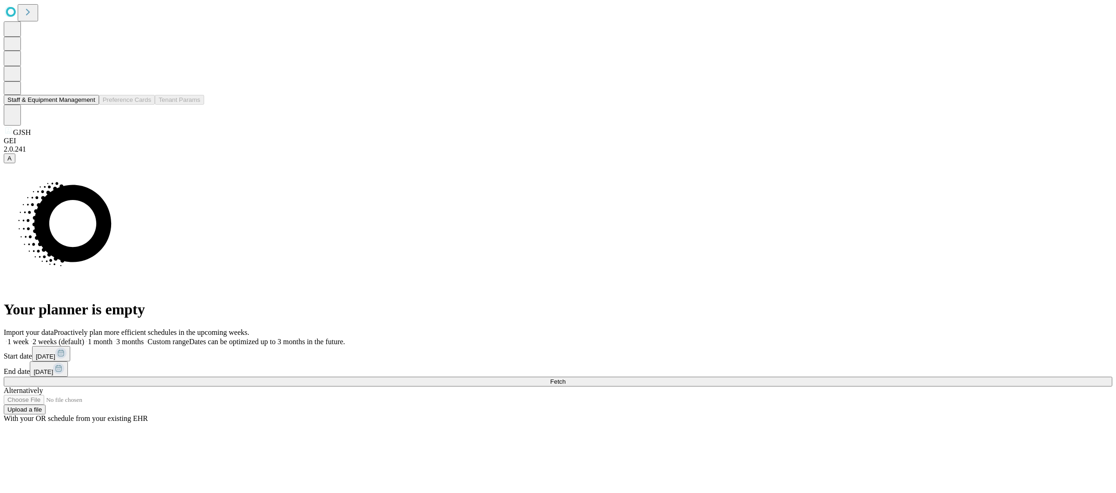
click at [56, 105] on button "Staff & Equipment Management" at bounding box center [51, 100] width 95 height 10
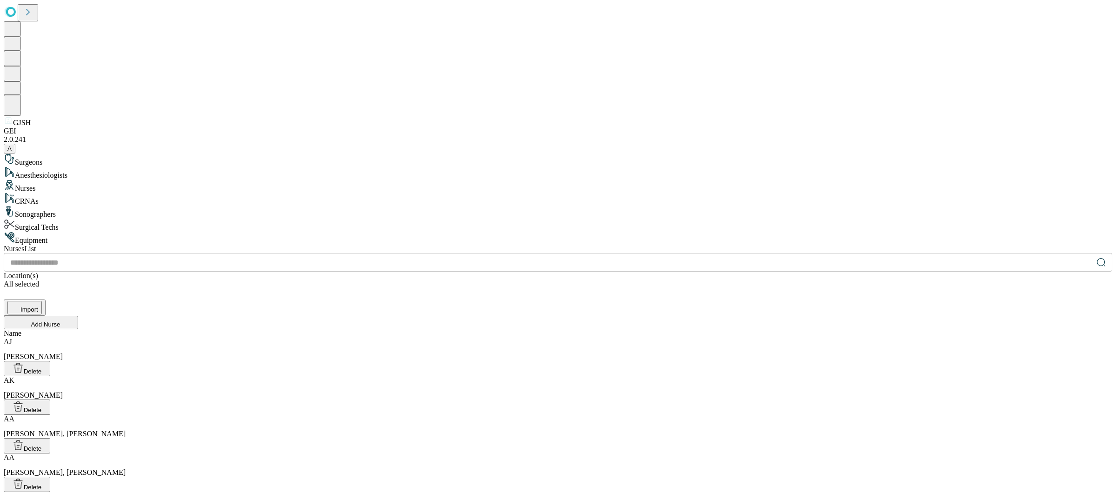
click at [338, 338] on div "AJ Abbott, James" at bounding box center [558, 349] width 1108 height 23
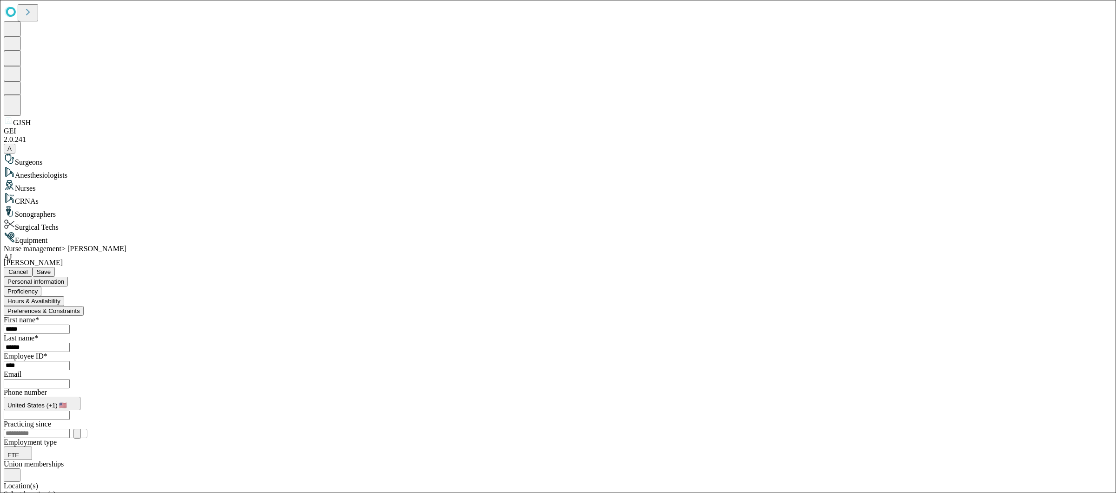
click at [28, 268] on span "Cancel" at bounding box center [18, 271] width 20 height 7
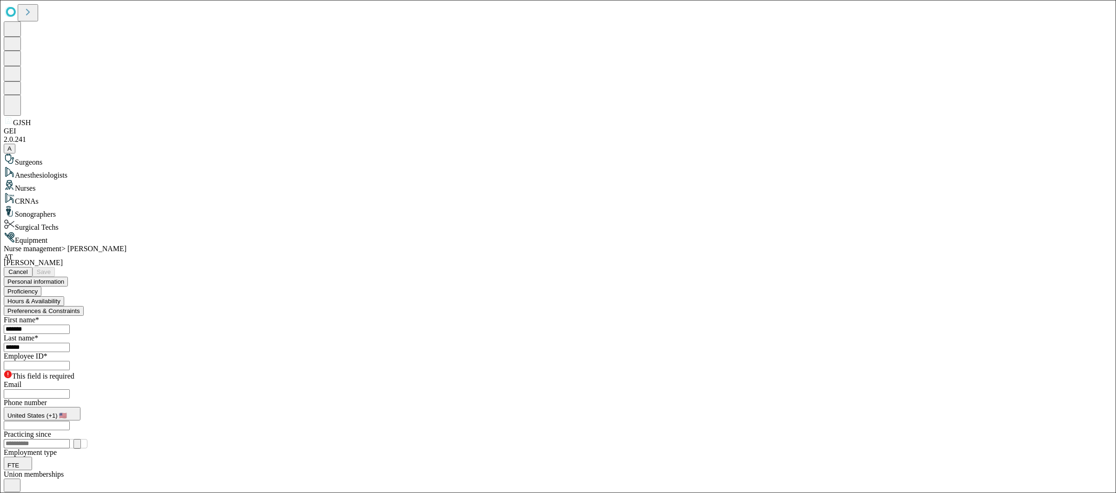
click at [28, 268] on span "Cancel" at bounding box center [18, 271] width 20 height 7
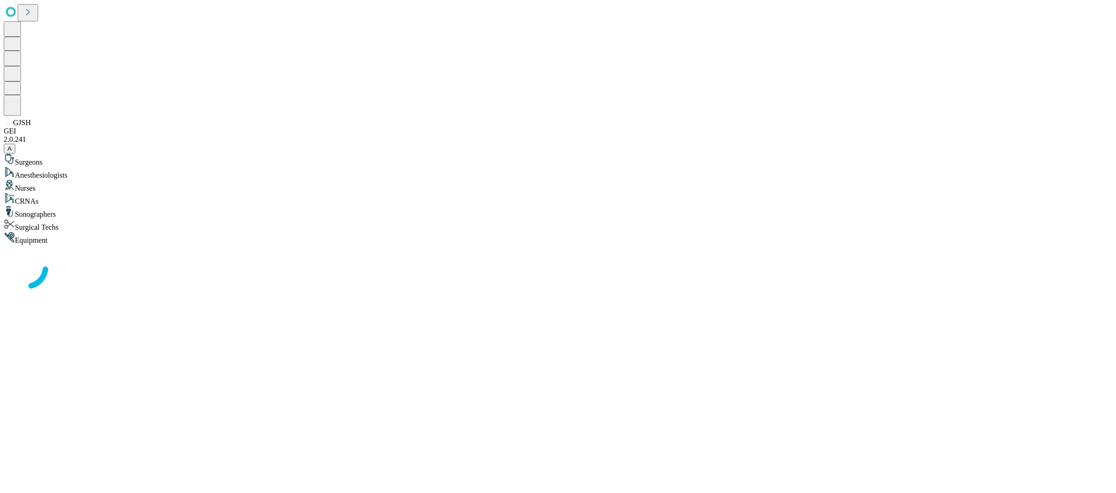
click at [34, 14] on icon at bounding box center [27, 12] width 13 height 13
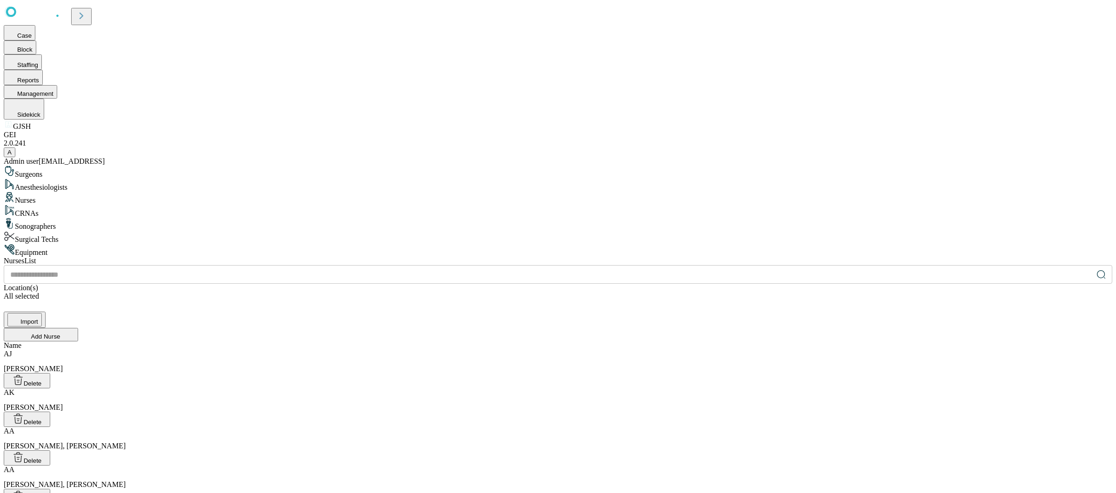
click at [88, 20] on icon at bounding box center [81, 15] width 13 height 13
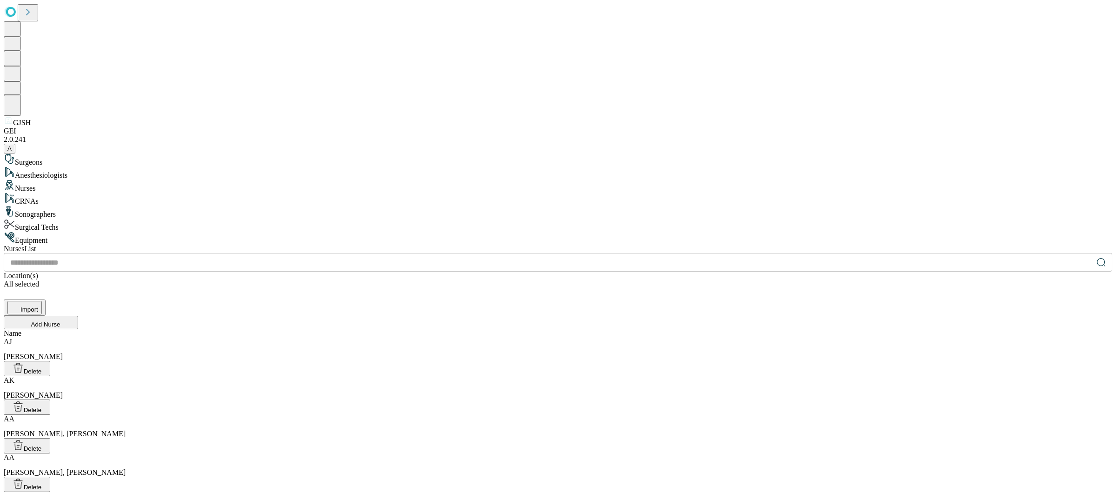
click at [15, 153] on button "A" at bounding box center [10, 149] width 12 height 10
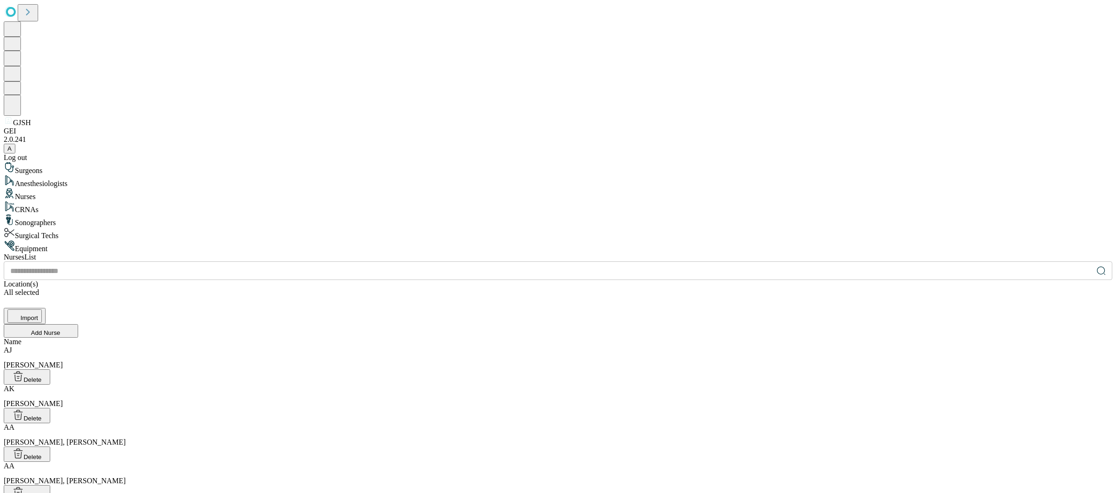
click at [34, 162] on div "Log out" at bounding box center [558, 157] width 1108 height 8
click at [56, 162] on div "Log out" at bounding box center [558, 157] width 1108 height 8
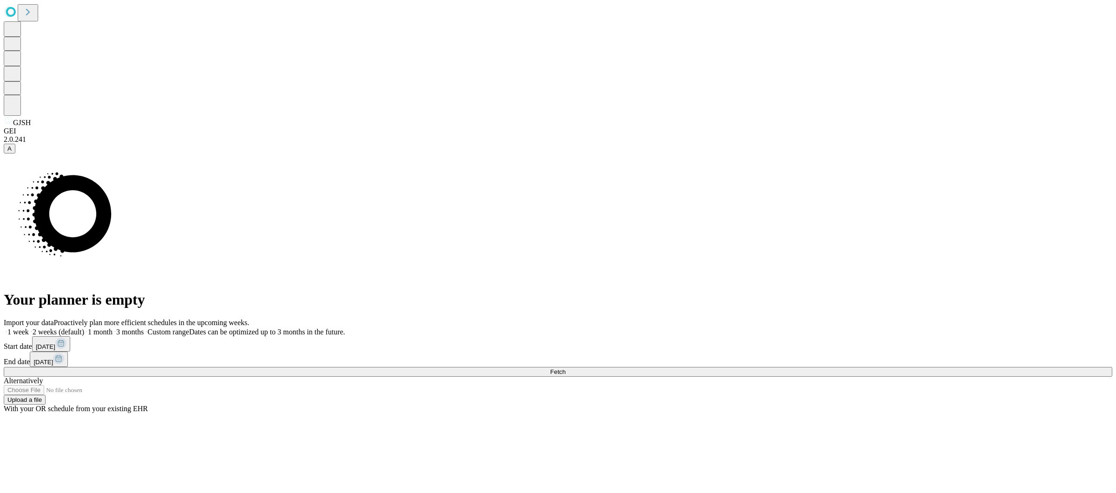
click at [12, 152] on span "A" at bounding box center [9, 148] width 4 height 7
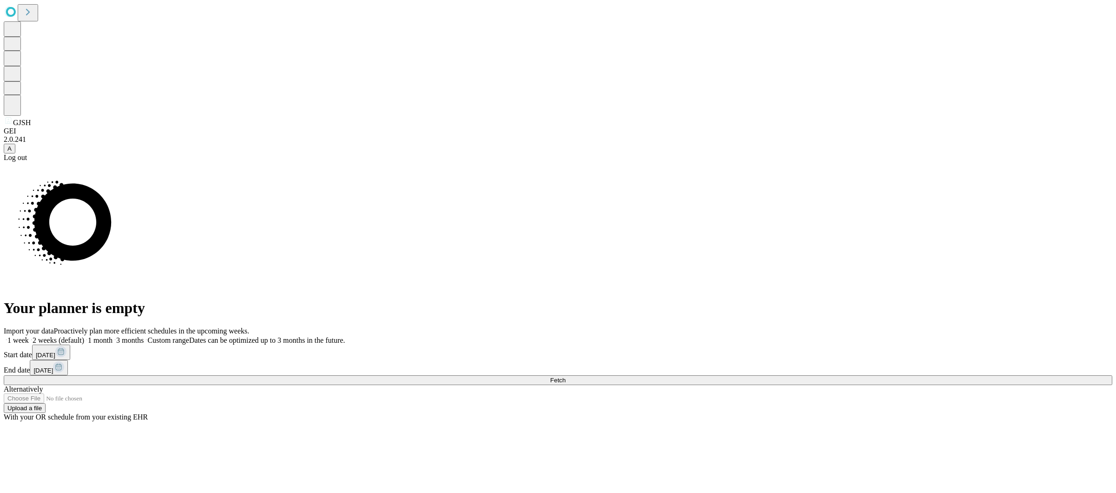
click at [59, 317] on div "Your planner is empty" at bounding box center [558, 239] width 1108 height 155
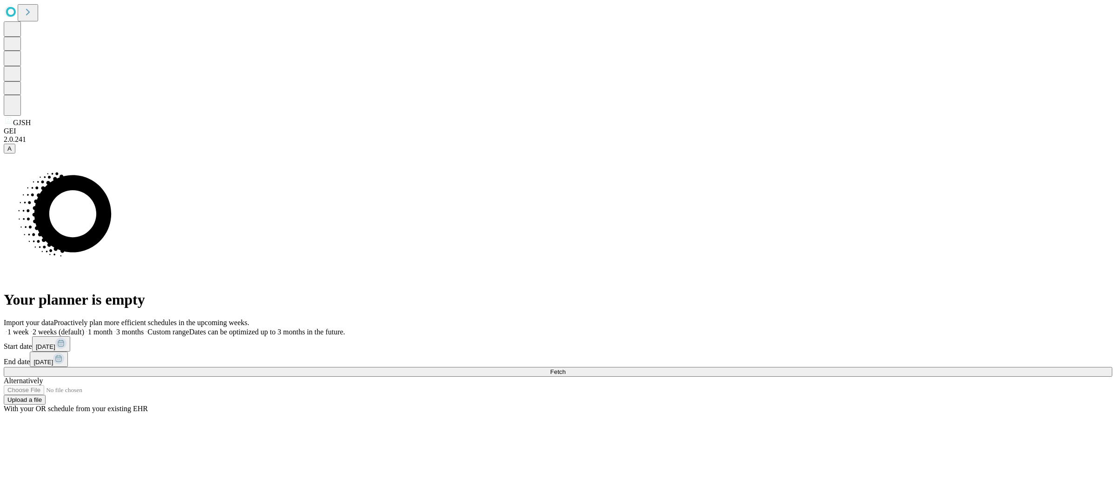
click at [27, 9] on icon at bounding box center [27, 12] width 13 height 13
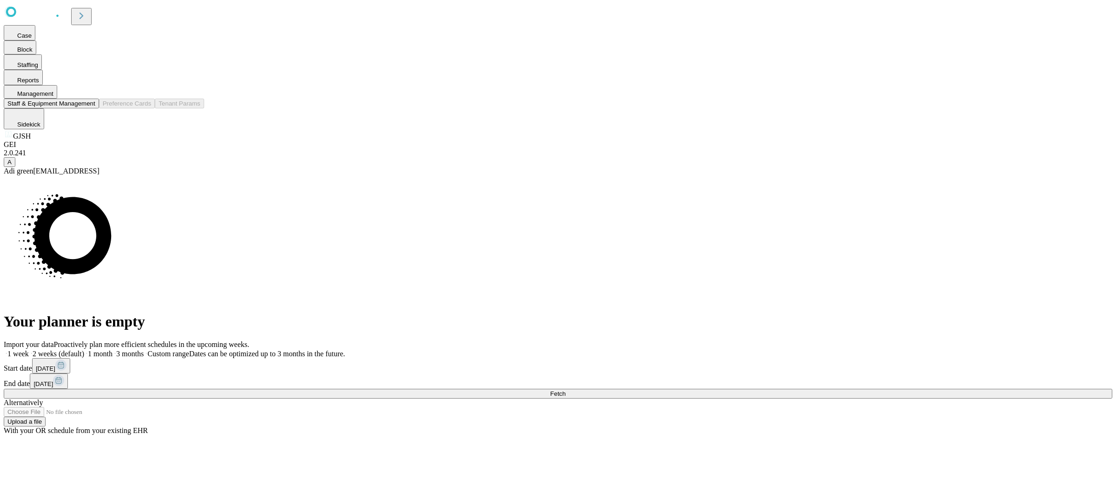
click at [99, 108] on button "Staff & Equipment Management" at bounding box center [51, 104] width 95 height 10
